Goal: Information Seeking & Learning: Learn about a topic

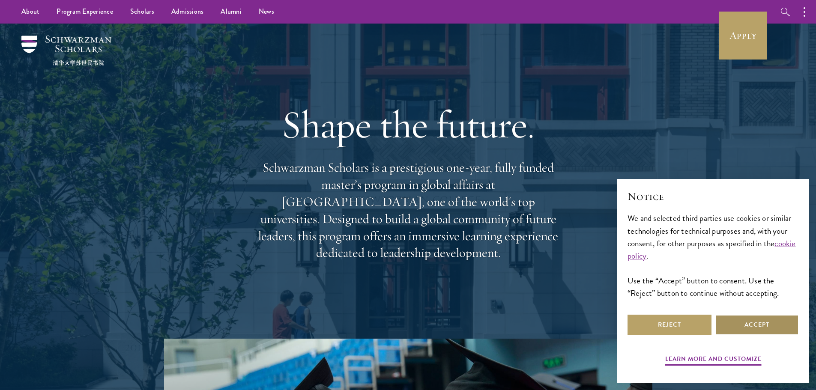
click at [755, 325] on button "Accept" at bounding box center [757, 325] width 84 height 21
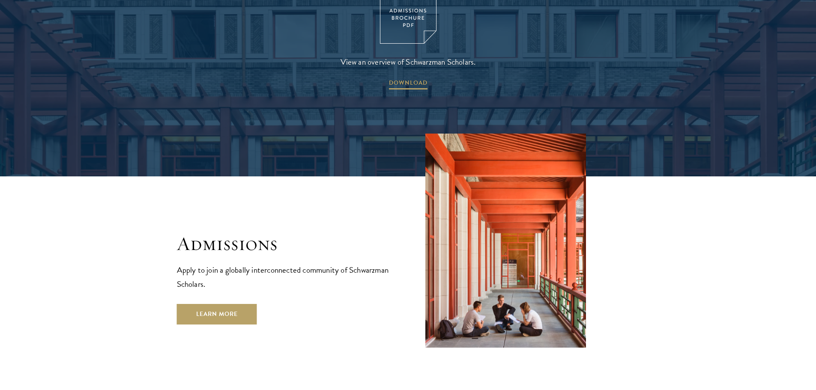
scroll to position [1414, 0]
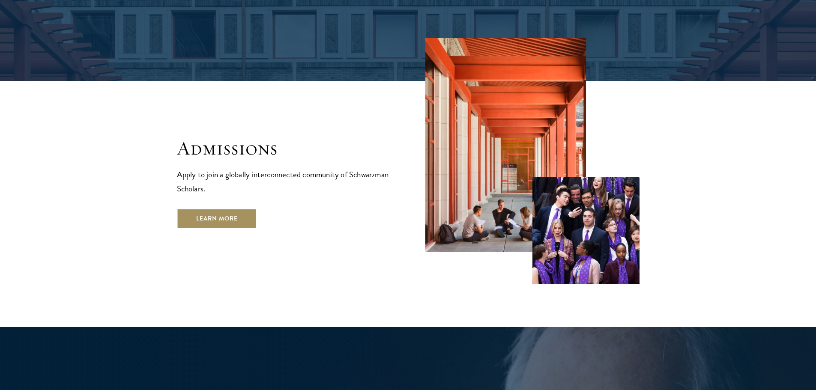
click at [232, 209] on link "Learn More" at bounding box center [217, 219] width 80 height 21
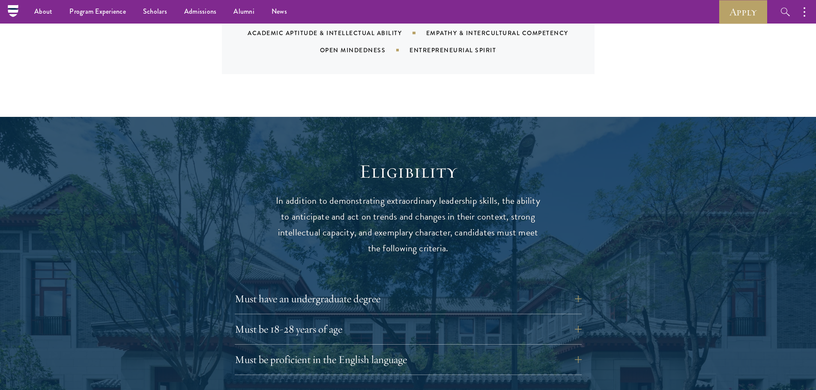
scroll to position [814, 0]
